Goal: Navigation & Orientation: Understand site structure

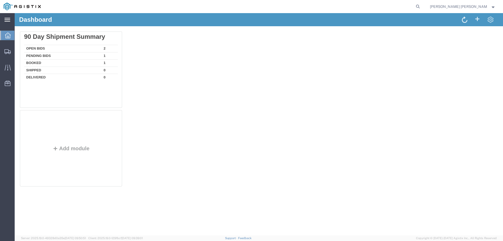
click at [9, 20] on icon at bounding box center [7, 20] width 6 height 4
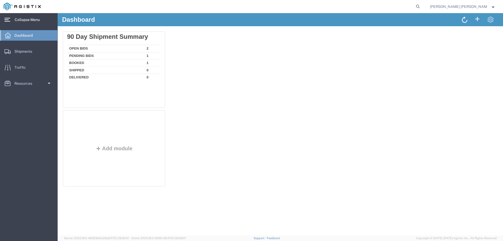
click at [7, 18] on icon at bounding box center [7, 20] width 6 height 4
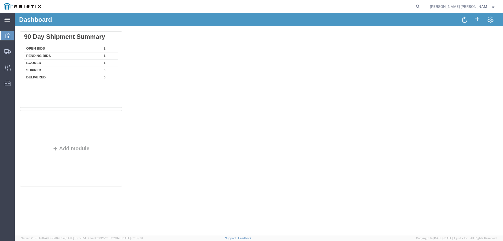
click at [7, 18] on icon at bounding box center [7, 20] width 6 height 4
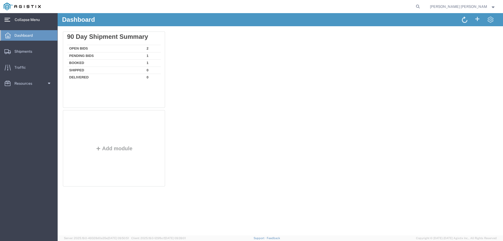
click at [8, 34] on icon at bounding box center [8, 35] width 6 height 6
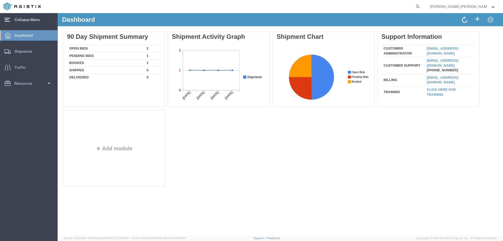
click at [8, 8] on img at bounding box center [22, 7] width 37 height 8
click at [16, 52] on span "Shipments" at bounding box center [24, 51] width 21 height 10
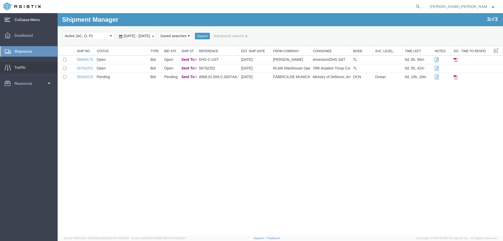
click at [31, 66] on link "Traffic" at bounding box center [28, 67] width 57 height 10
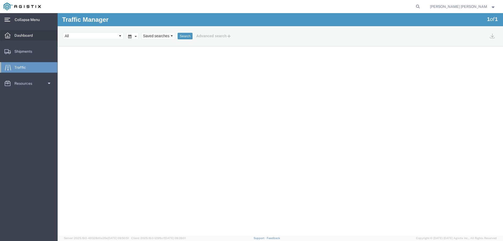
click at [24, 35] on span "Dashboard" at bounding box center [25, 35] width 22 height 10
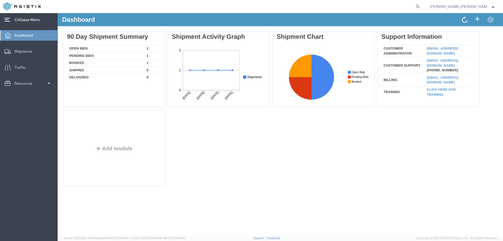
click at [494, 8] on span "[PERSON_NAME] [PERSON_NAME]" at bounding box center [462, 7] width 65 height 6
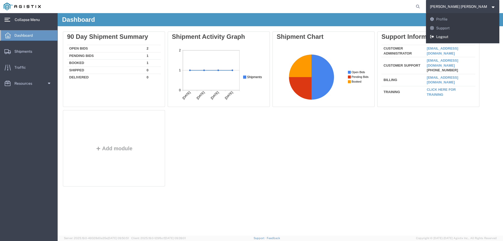
click at [479, 36] on link "Logout" at bounding box center [462, 36] width 73 height 9
